Goal: Check status: Check status

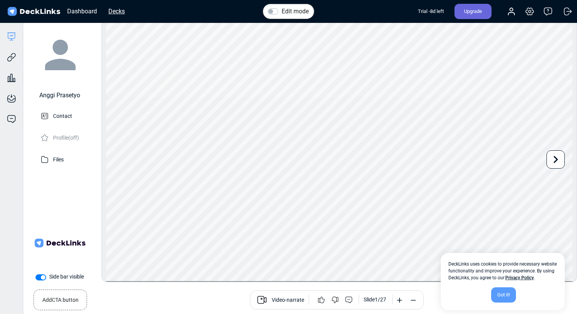
click at [126, 11] on div "Decks" at bounding box center [117, 11] width 24 height 10
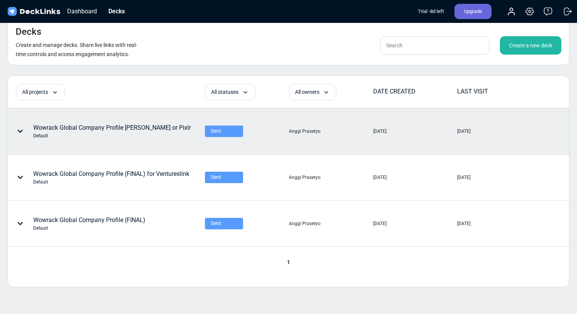
click at [143, 126] on div "Wowrack Global Company Profile [PERSON_NAME] or Pixlr Default" at bounding box center [112, 131] width 158 height 16
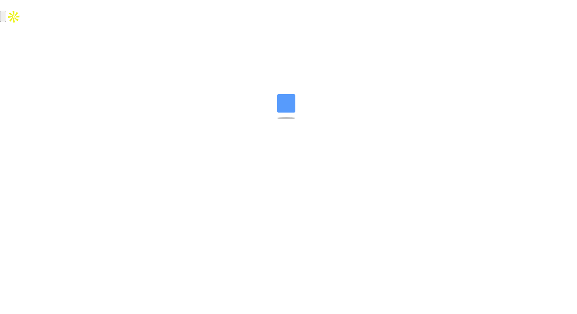
click at [143, 24] on html "Messenger Your conversations will go here Select a conversation Notifications D…" at bounding box center [288, 12] width 577 height 24
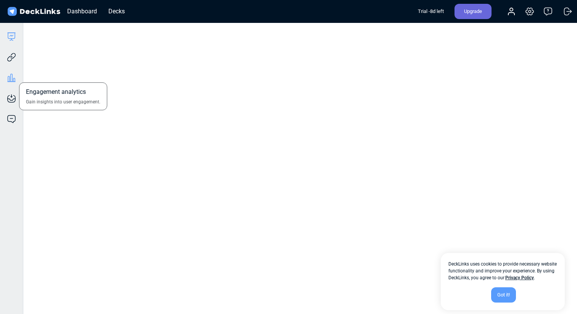
click at [9, 79] on icon at bounding box center [9, 78] width 2 height 5
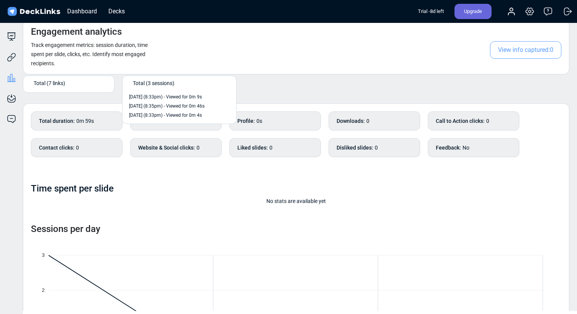
click at [150, 85] on span "Total (3 sessions)" at bounding box center [154, 83] width 42 height 8
click at [80, 82] on div "Total (7 links)" at bounding box center [71, 83] width 74 height 8
click at [147, 84] on span "Total (3 sessions)" at bounding box center [154, 83] width 42 height 8
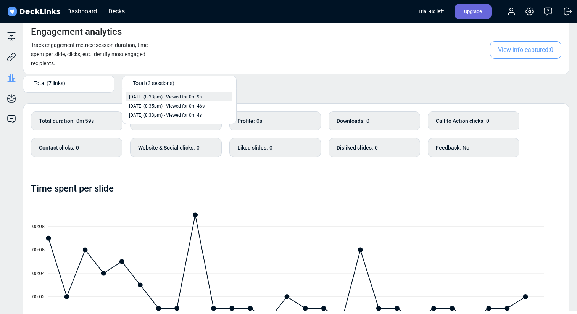
click at [147, 95] on span "[DATE] (8:33pm) - Viewed for 0m 9s" at bounding box center [165, 96] width 73 height 7
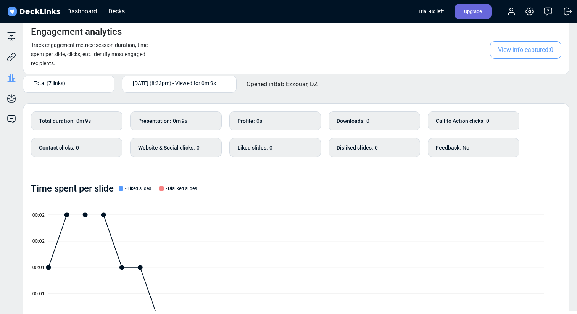
click at [163, 87] on span "[DATE] (8:33pm) - Viewed for 0m 9s" at bounding box center [174, 83] width 83 height 8
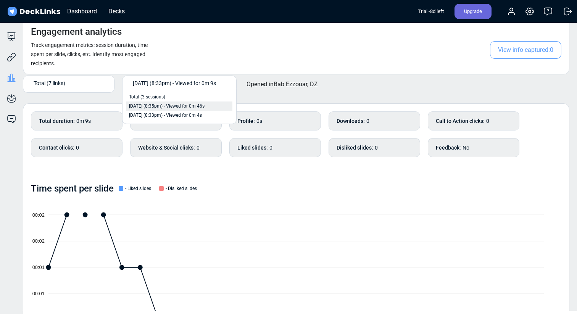
click at [167, 105] on span "[DATE] (8:35pm) - Viewed for 0m 46s" at bounding box center [167, 106] width 76 height 7
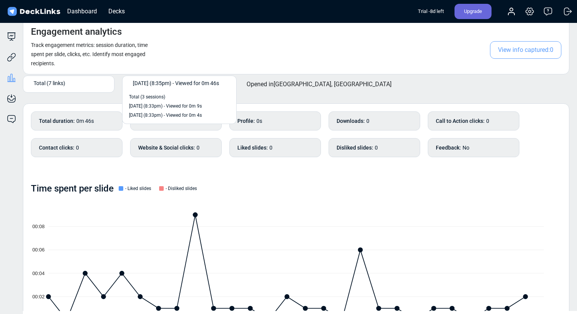
click at [171, 87] on div "[DATE] (8:35pm) - Viewed for 0m 46s" at bounding box center [179, 84] width 99 height 13
click at [177, 115] on span "[DATE] (8:33pm) - Viewed for 0m 4s" at bounding box center [165, 115] width 73 height 7
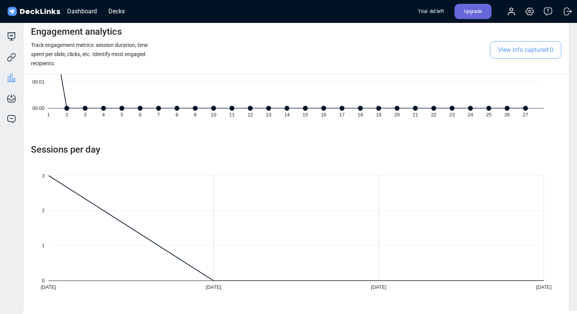
scroll to position [216, 0]
